Goal: Navigation & Orientation: Find specific page/section

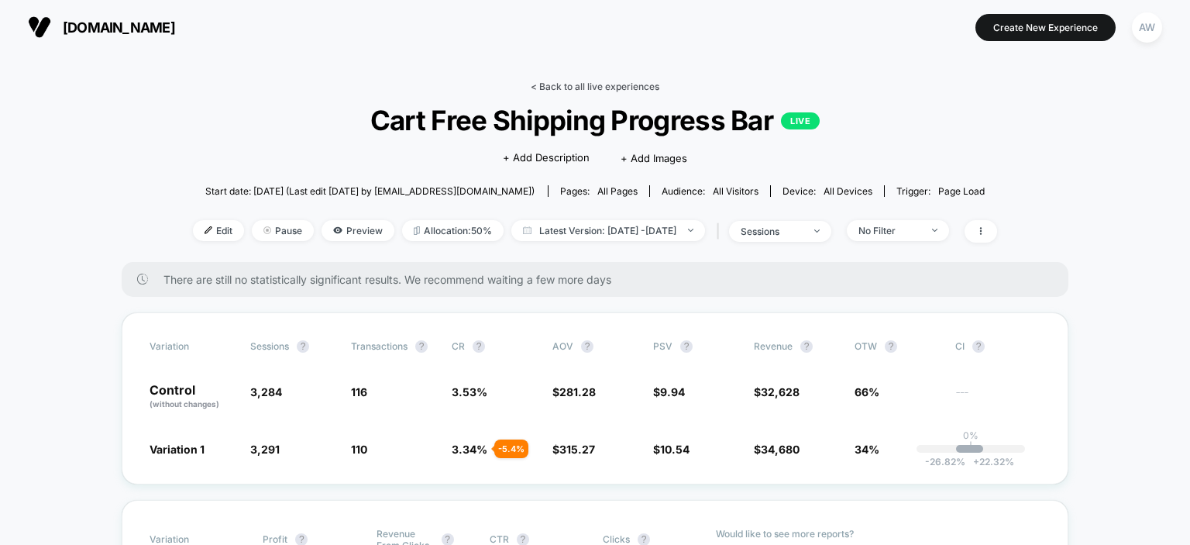
click at [629, 88] on link "< Back to all live experiences" at bounding box center [595, 87] width 129 height 12
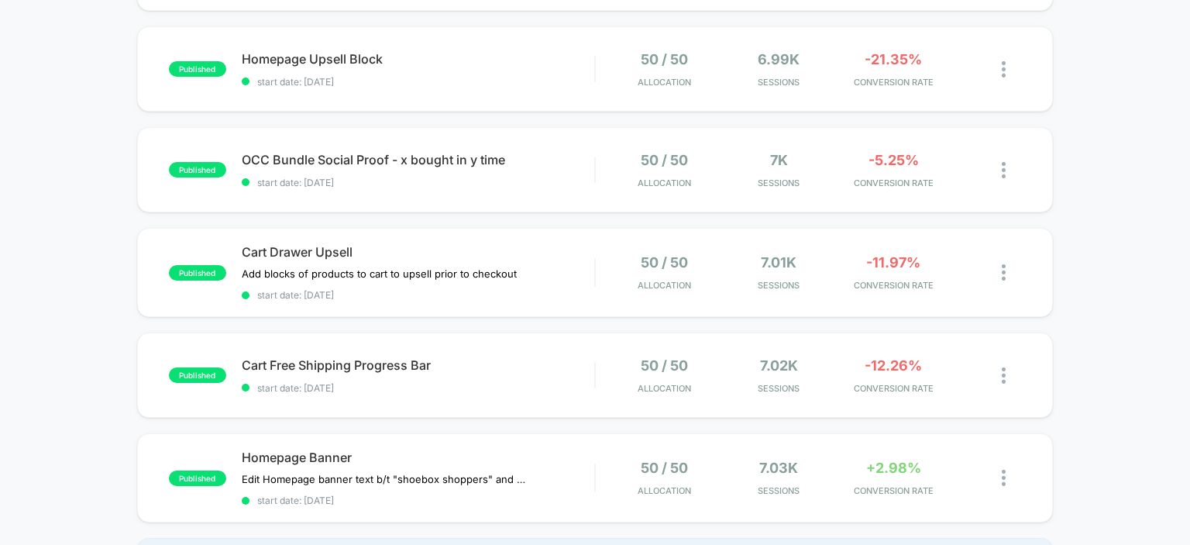
scroll to position [532, 0]
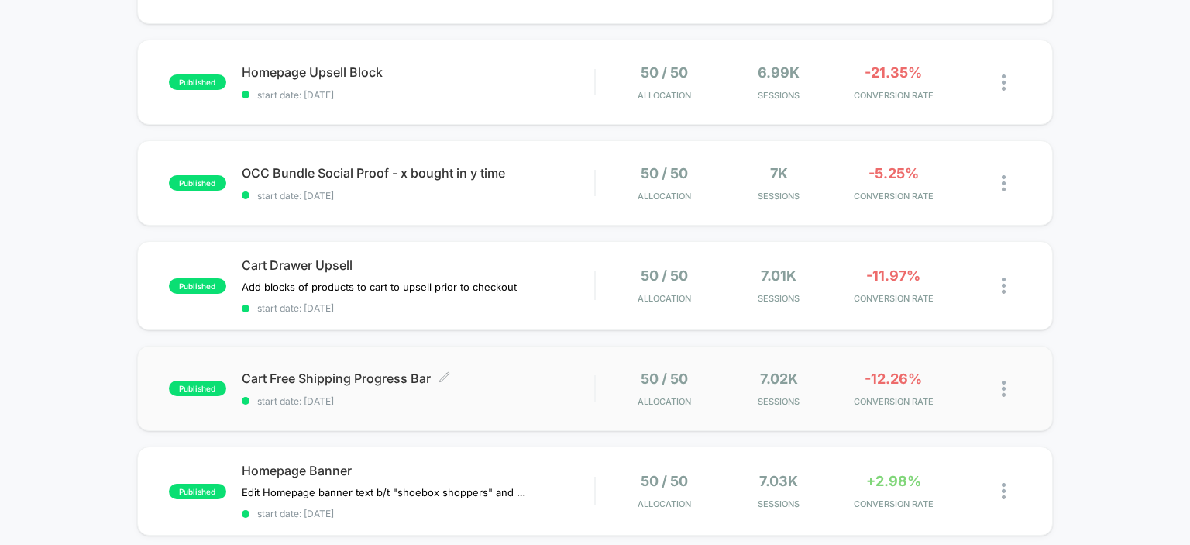
click at [311, 373] on span "Cart Free Shipping Progress Bar Click to edit experience details" at bounding box center [418, 377] width 353 height 15
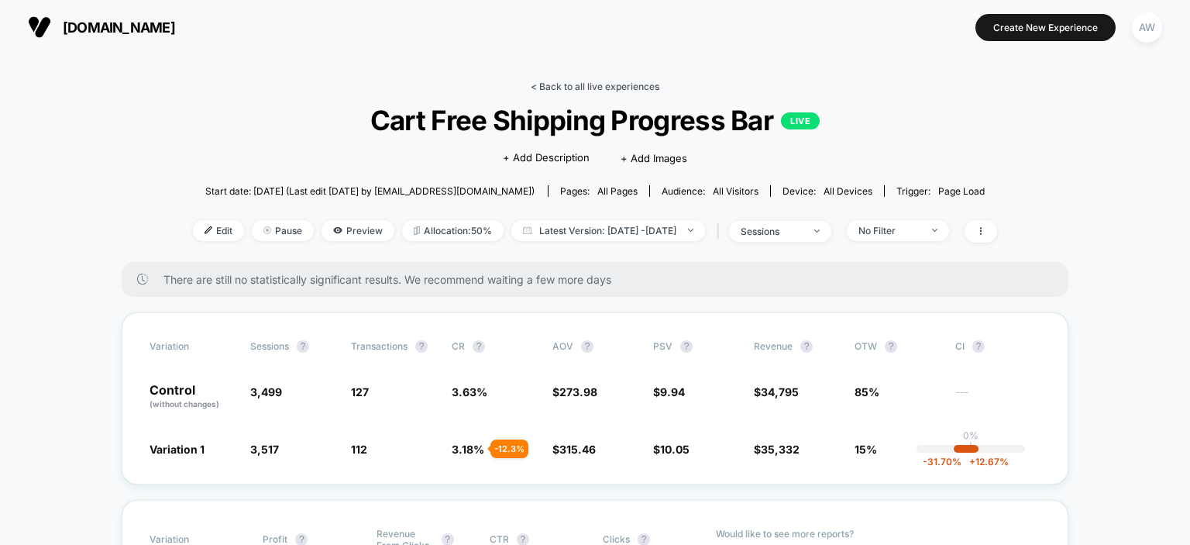
click at [573, 84] on link "< Back to all live experiences" at bounding box center [595, 87] width 129 height 12
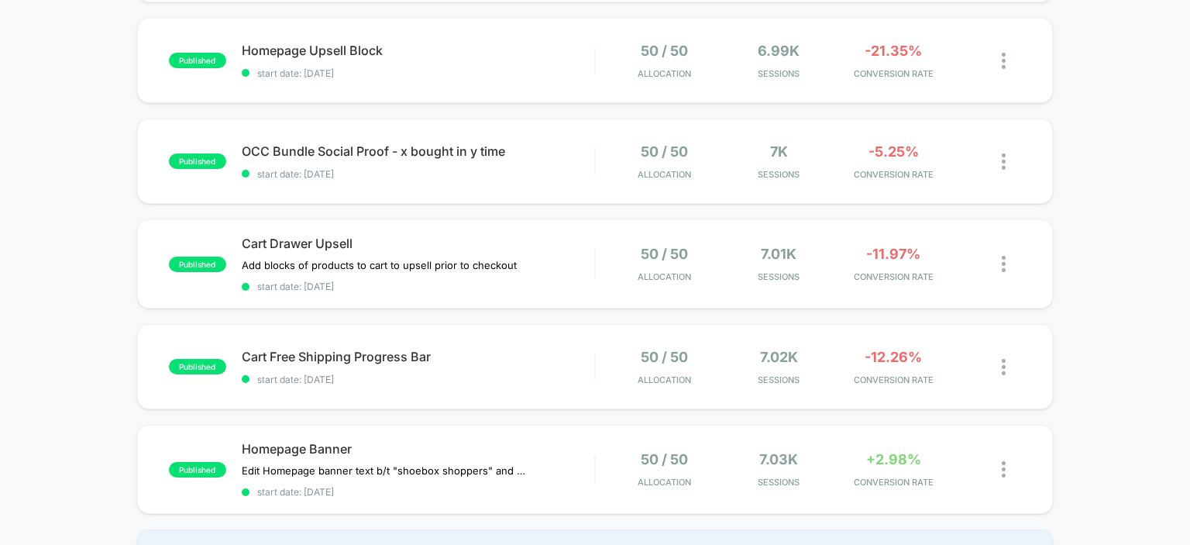
scroll to position [533, 0]
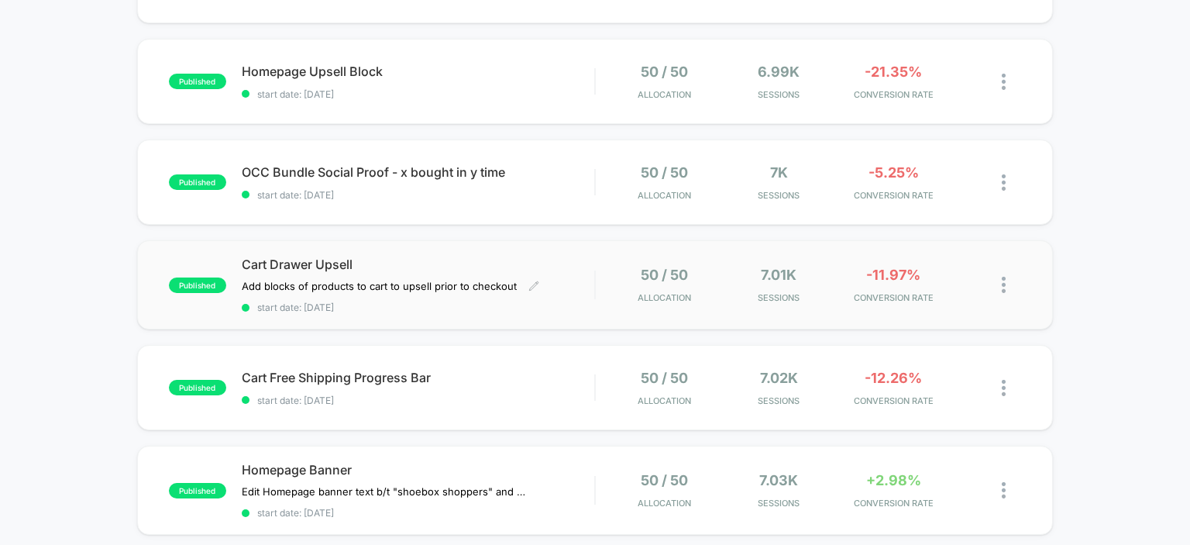
click at [318, 264] on span "Cart Drawer Upsell" at bounding box center [418, 263] width 353 height 15
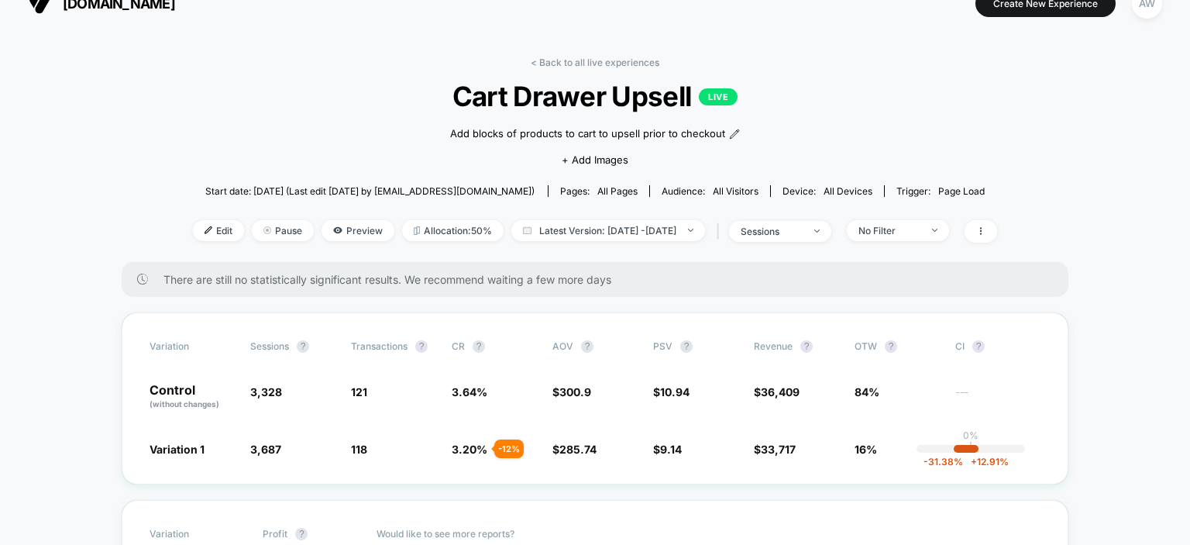
scroll to position [22, 0]
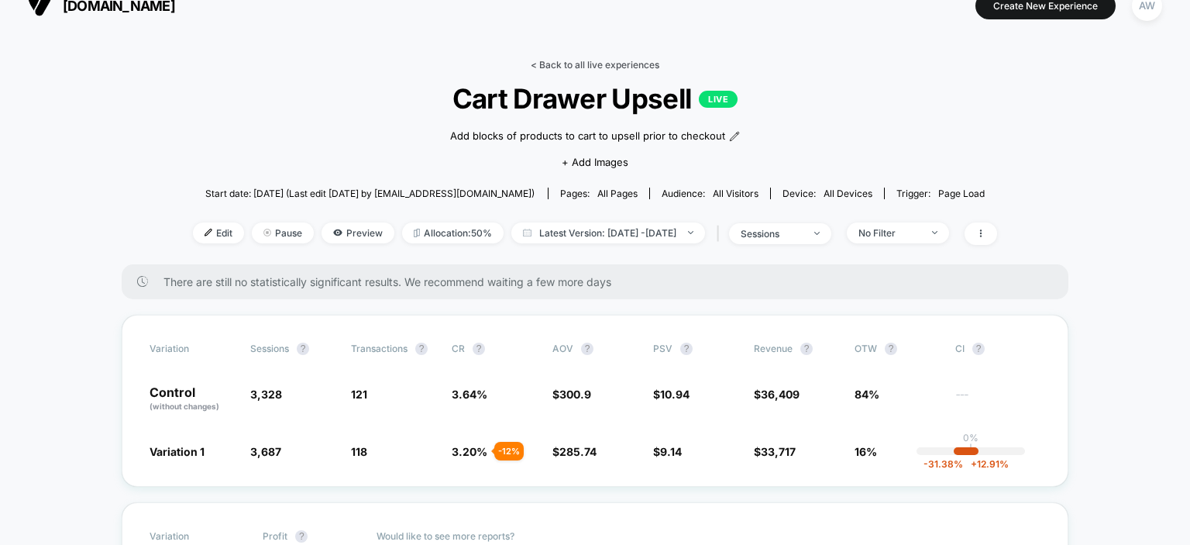
click at [578, 62] on link "< Back to all live experiences" at bounding box center [595, 65] width 129 height 12
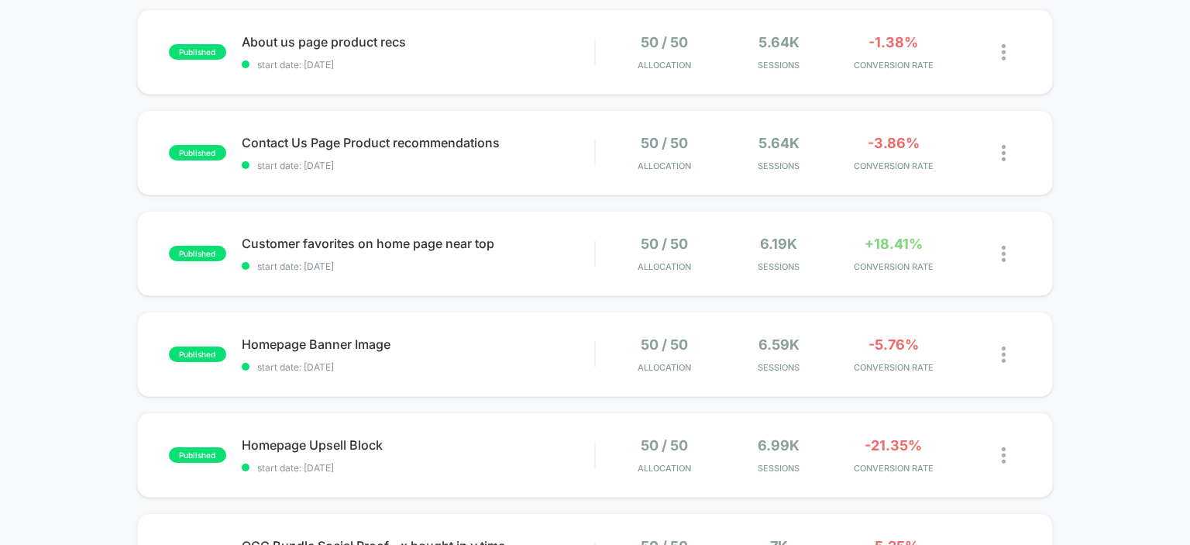
scroll to position [139, 0]
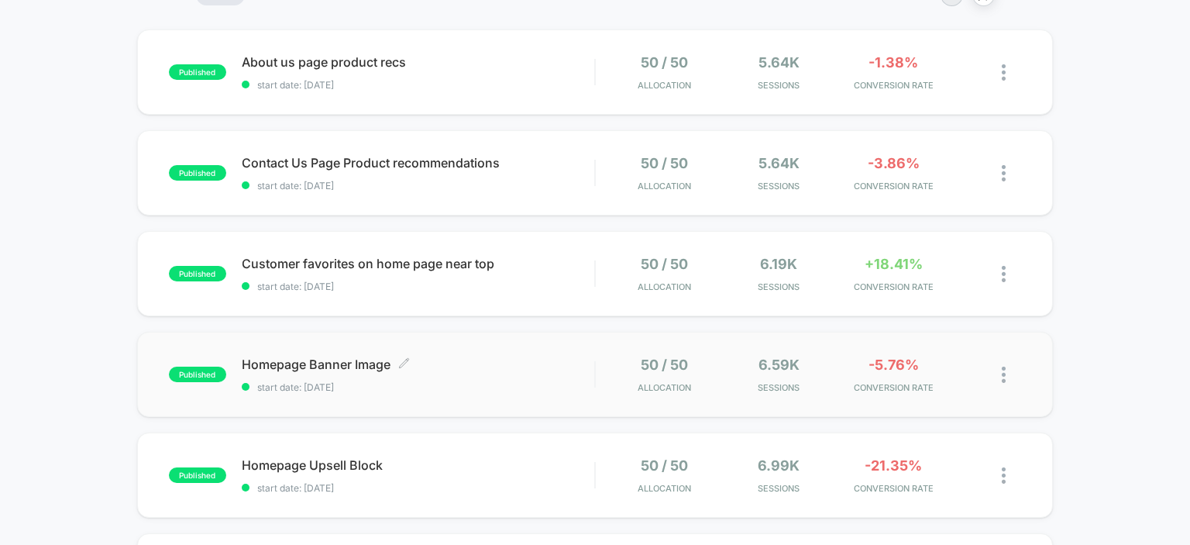
click at [274, 364] on span "Homepage Banner Image Click to edit experience details" at bounding box center [418, 363] width 353 height 15
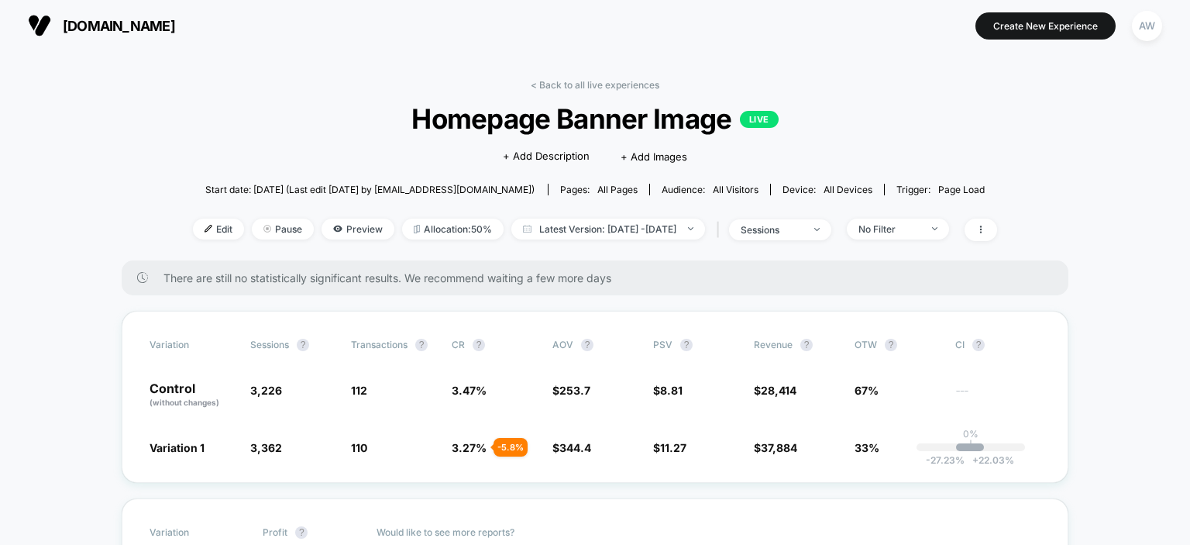
scroll to position [2, 0]
click at [577, 87] on link "< Back to all live experiences" at bounding box center [595, 84] width 129 height 12
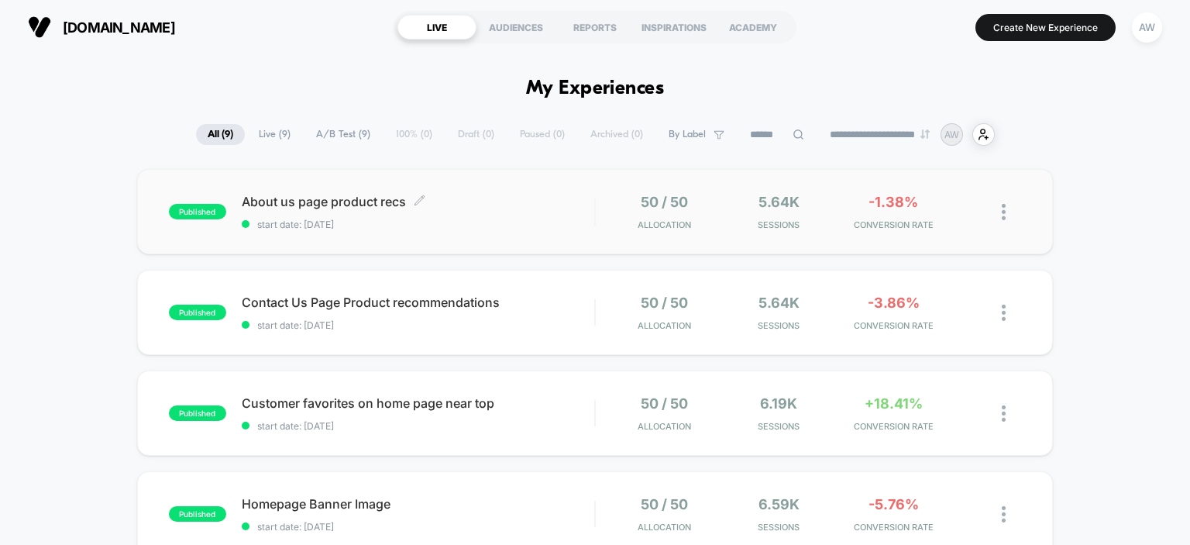
click at [353, 205] on span "About us page product recs Click to edit experience details" at bounding box center [418, 201] width 353 height 15
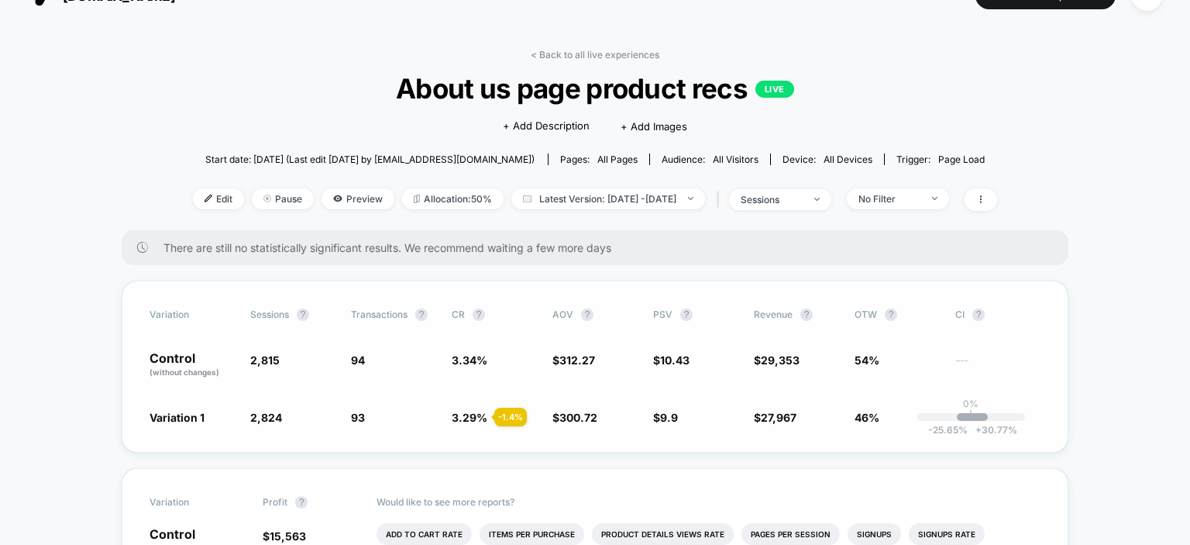
scroll to position [31, 0]
click at [589, 58] on link "< Back to all live experiences" at bounding box center [595, 56] width 129 height 12
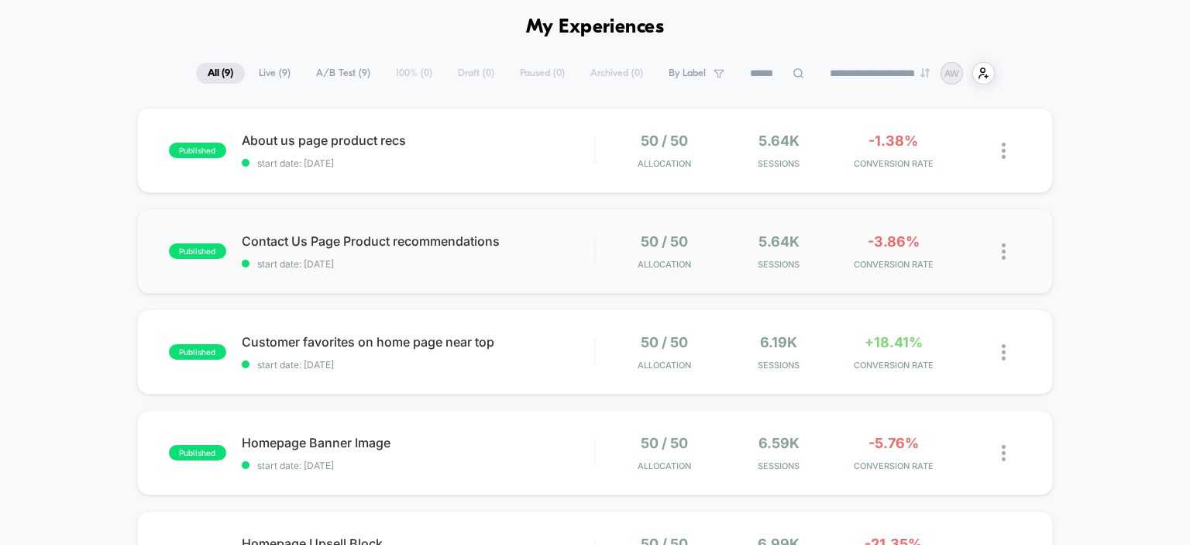
scroll to position [66, 0]
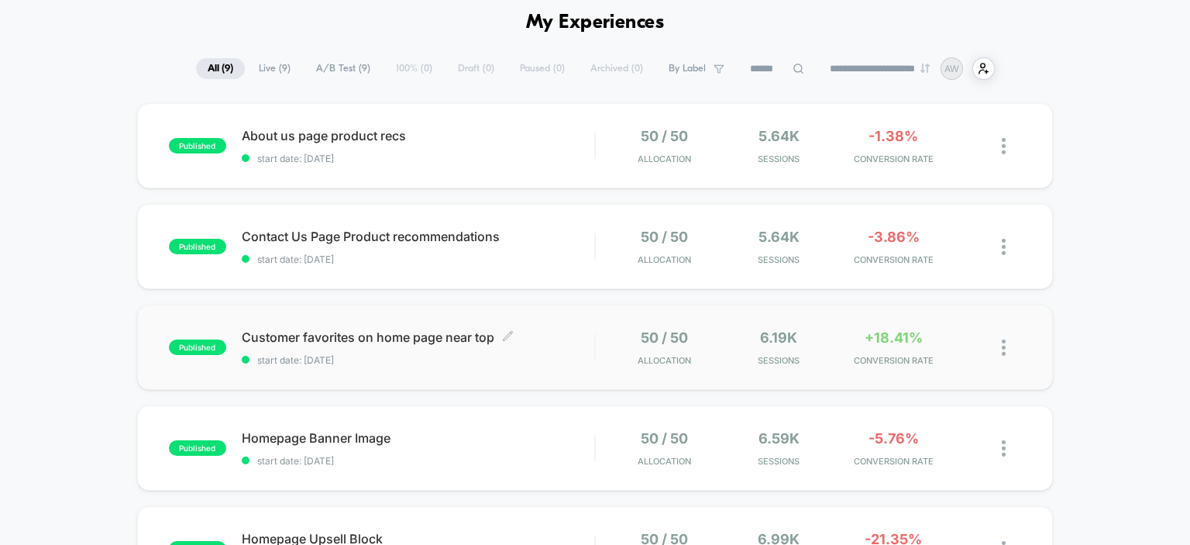
click at [402, 343] on span "Customer favorites on home page near top Click to edit experience details" at bounding box center [418, 336] width 353 height 15
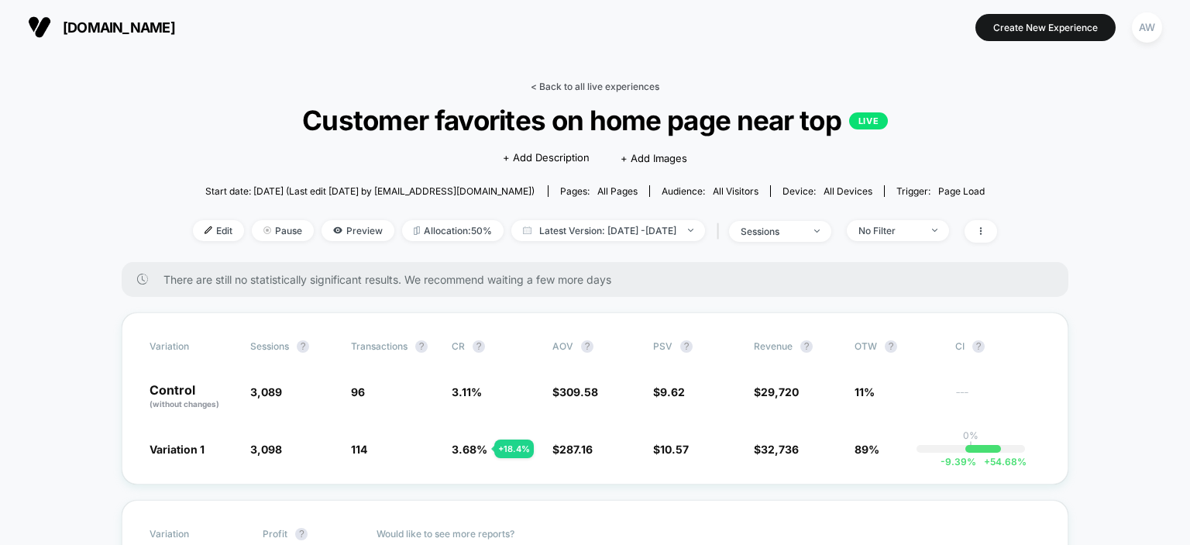
click at [565, 83] on link "< Back to all live experiences" at bounding box center [595, 87] width 129 height 12
